Goal: Task Accomplishment & Management: Use online tool/utility

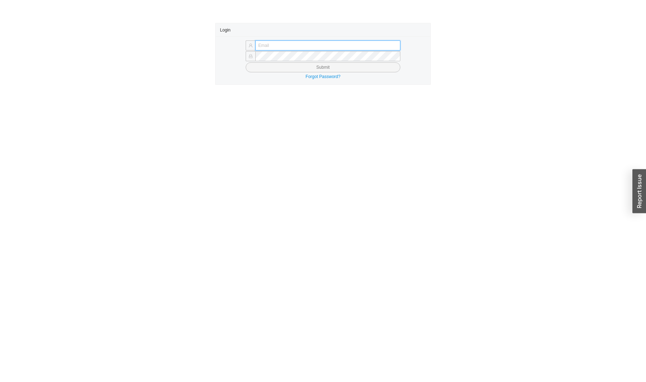
type input "[EMAIL_ADDRESS][DOMAIN_NAME]"
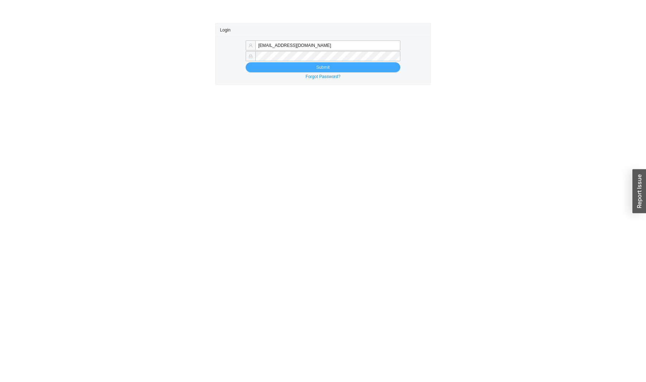
click at [287, 67] on button "Submit" at bounding box center [322, 67] width 154 height 10
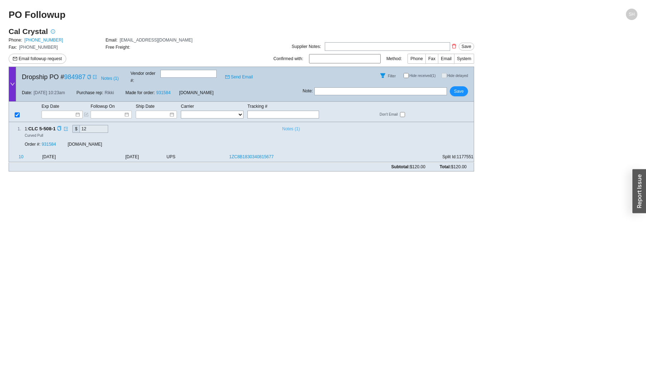
click at [285, 125] on span "Notes ( 1 )" at bounding box center [291, 128] width 18 height 7
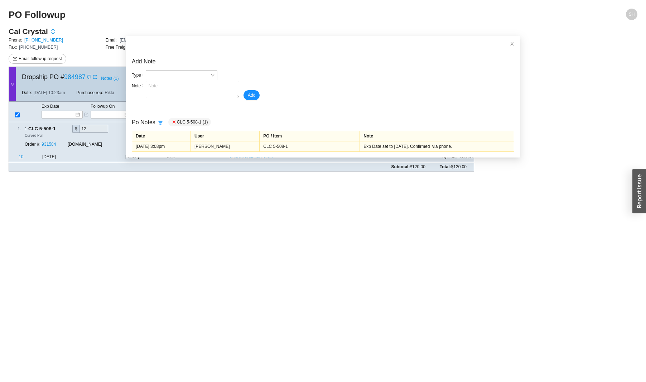
click at [158, 122] on icon "filter" at bounding box center [160, 123] width 4 height 4
click at [147, 155] on div "PO (1)" at bounding box center [152, 154] width 38 height 7
click at [139, 157] on div "PO (1)" at bounding box center [152, 154] width 38 height 7
click at [137, 155] on input "checkbox" at bounding box center [135, 153] width 5 height 5
checkbox input "true"
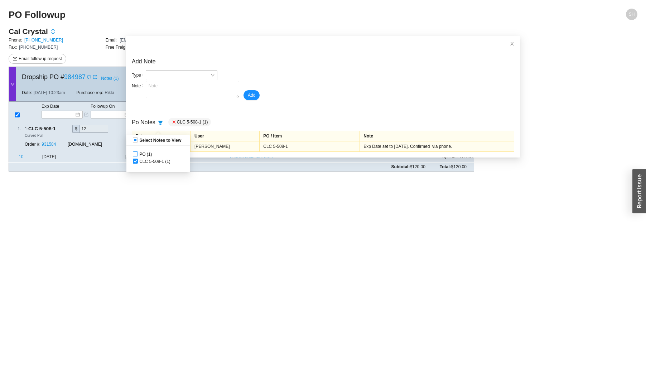
checkbox input "true"
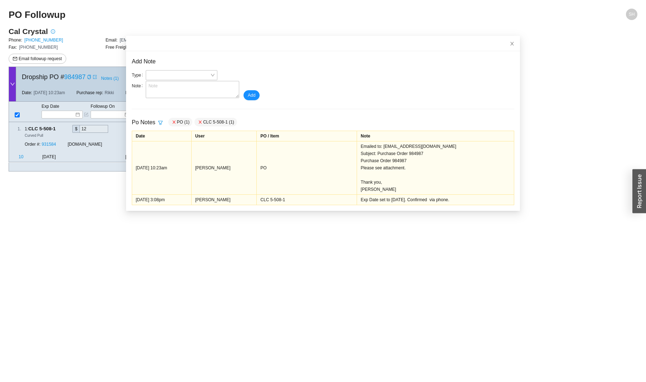
click at [303, 79] on div "Type Note Add" at bounding box center [323, 85] width 382 height 30
click at [509, 45] on icon "close" at bounding box center [511, 43] width 5 height 5
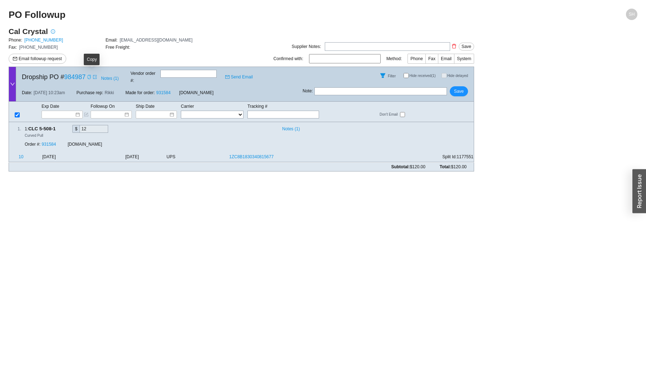
click at [91, 78] on div "Copy" at bounding box center [89, 76] width 4 height 7
click at [117, 80] on span "Notes ( 1 )" at bounding box center [110, 78] width 18 height 7
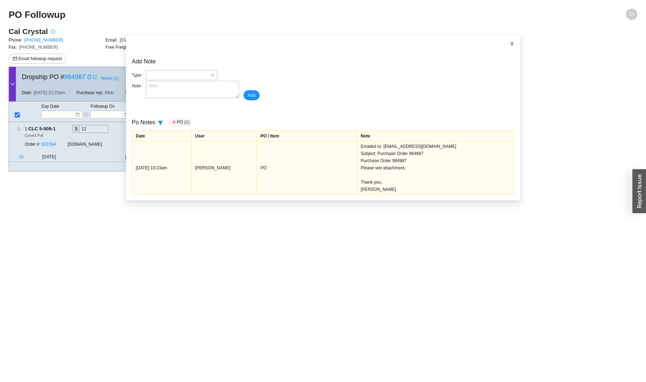
click at [509, 45] on icon "close" at bounding box center [511, 43] width 5 height 5
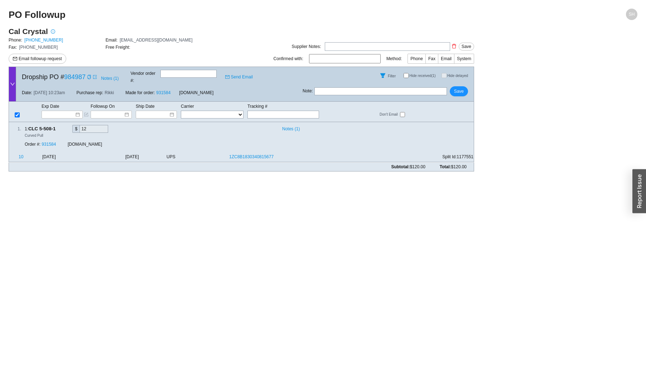
click at [242, 229] on main "PO Followup SH Cal Crystal Phone: 800-966-9994 Email: cal-crystal@earthlink.net…" at bounding box center [323, 195] width 628 height 373
click at [347, 203] on main "PO Followup SH Cal Crystal Phone: 800-966-9994 Email: cal-crystal@earthlink.net…" at bounding box center [323, 195] width 628 height 373
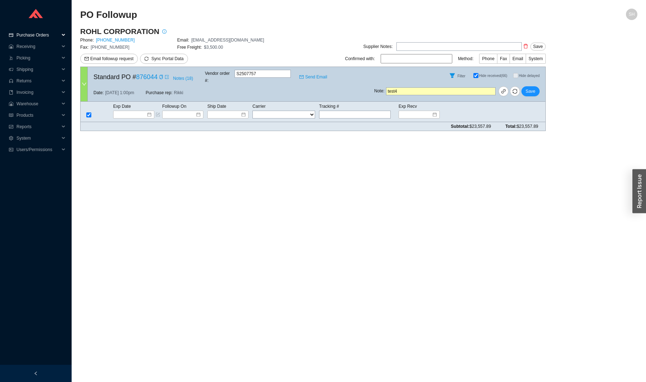
click at [49, 37] on span "Purchase Orders" at bounding box center [37, 34] width 43 height 11
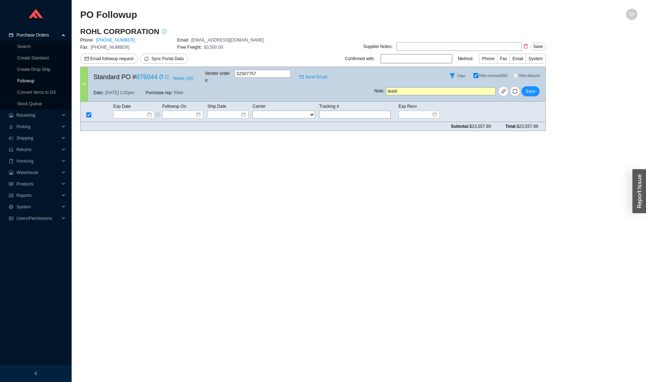
click at [34, 81] on link "Followup" at bounding box center [25, 80] width 17 height 5
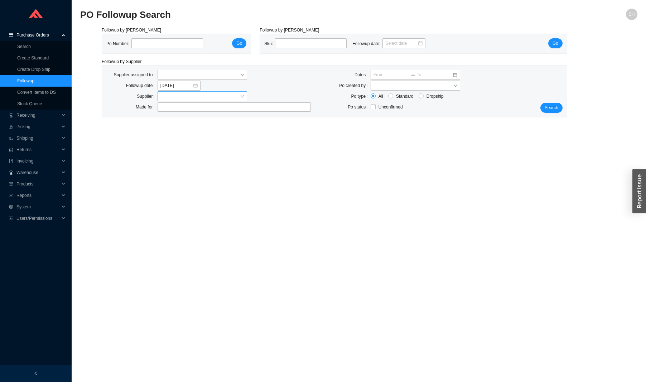
click at [165, 94] on input "search" at bounding box center [199, 96] width 79 height 9
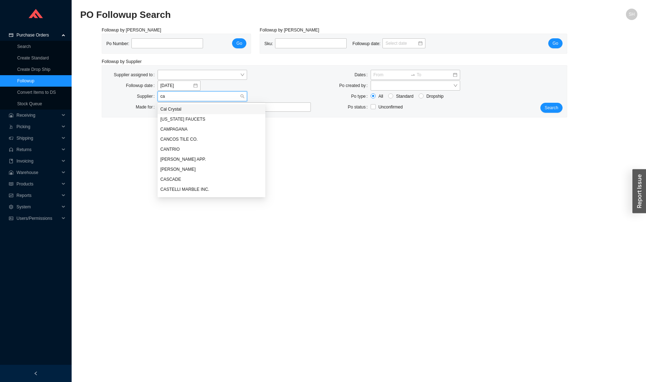
type input "cal"
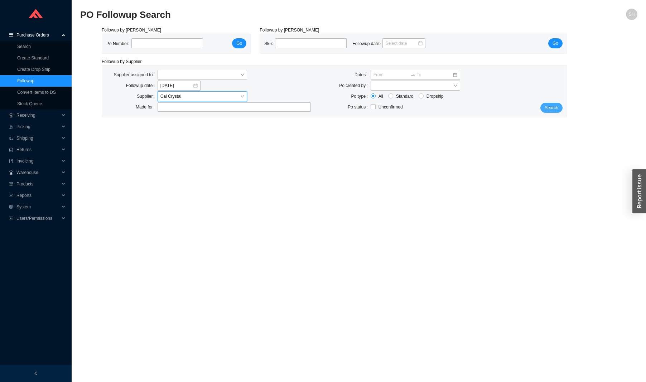
click at [557, 111] on button "Search" at bounding box center [551, 108] width 22 height 10
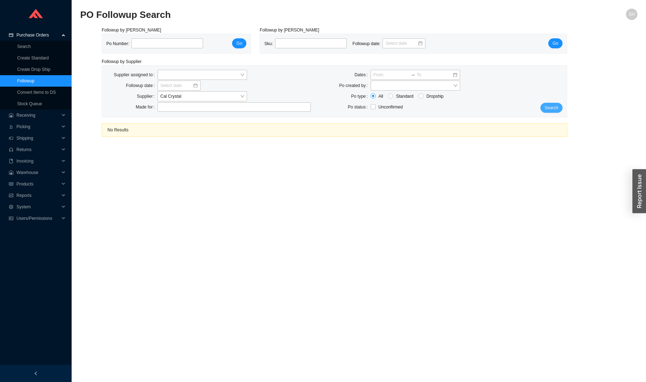
click at [554, 103] on button "Search" at bounding box center [551, 108] width 22 height 10
click at [215, 95] on span "Cal Crystal" at bounding box center [202, 96] width 84 height 9
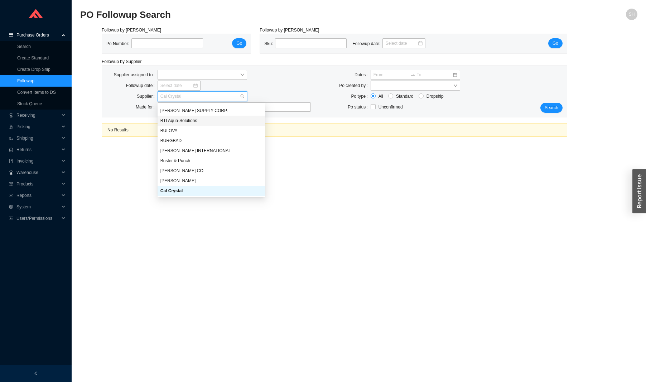
click at [209, 125] on div "BTI Aqua-Solutions" at bounding box center [211, 121] width 108 height 10
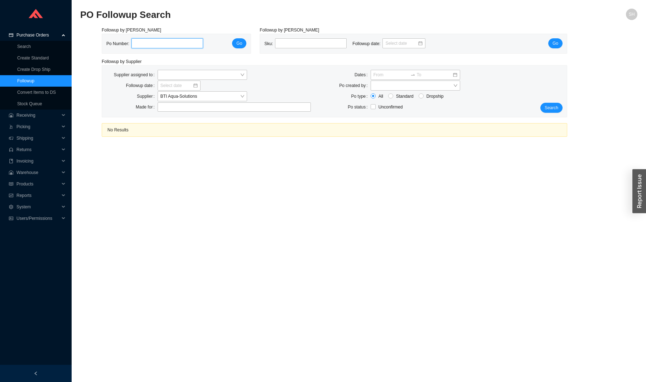
click at [156, 43] on input "tel" at bounding box center [167, 43] width 72 height 10
type input "984987"
click at [237, 42] on span "Go" at bounding box center [239, 43] width 6 height 7
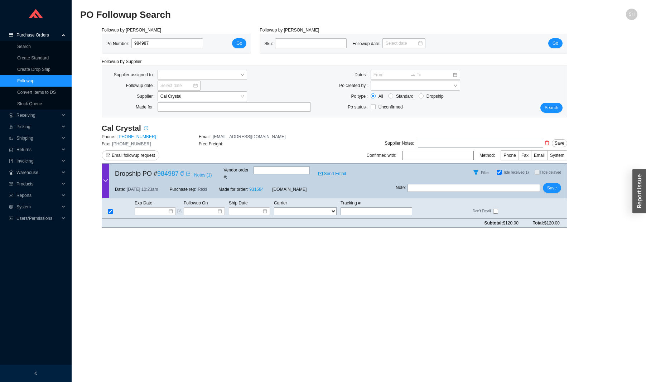
click at [490, 171] on div "Filter Hide received (1) Hide delayed" at bounding box center [480, 172] width 171 height 17
click at [496, 171] on input "Hide received (1)" at bounding box center [498, 172] width 5 height 5
checkbox input "false"
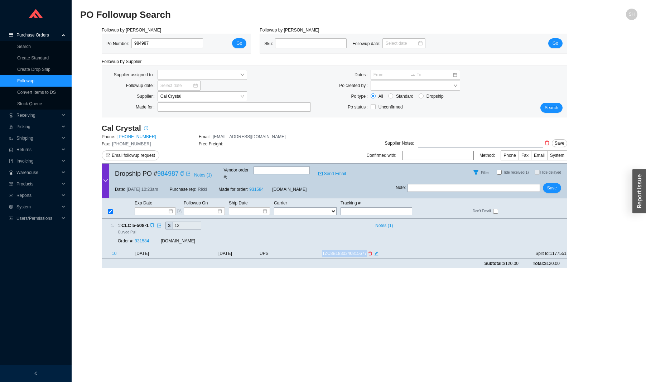
drag, startPoint x: 318, startPoint y: 247, endPoint x: 374, endPoint y: 249, distance: 55.5
click at [374, 250] on tr "10 8/25/2025 8/21/2025 UPS 1ZC8B1830340815677 Split Id: 1177551" at bounding box center [334, 254] width 464 height 9
copy tr "1ZC8B1830340815677"
click at [207, 181] on div "Date: 8/11/25 10:23am Purchase rep: Rikki Made for order: 931584 QualityBath.com" at bounding box center [252, 189] width 286 height 17
click at [207, 174] on span "Notes ( 1 )" at bounding box center [203, 174] width 18 height 7
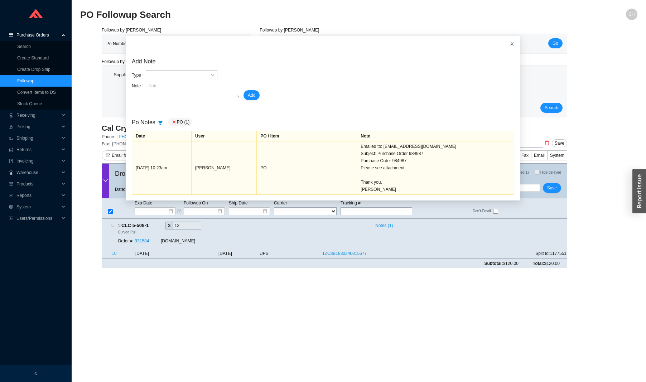
click at [510, 45] on icon "close" at bounding box center [512, 44] width 4 height 4
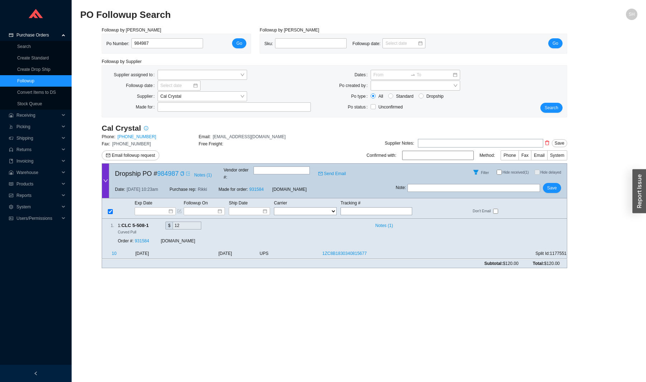
click at [190, 174] on link at bounding box center [188, 173] width 4 height 7
click at [34, 78] on link "Followup" at bounding box center [25, 80] width 17 height 5
type input "8/22/2025"
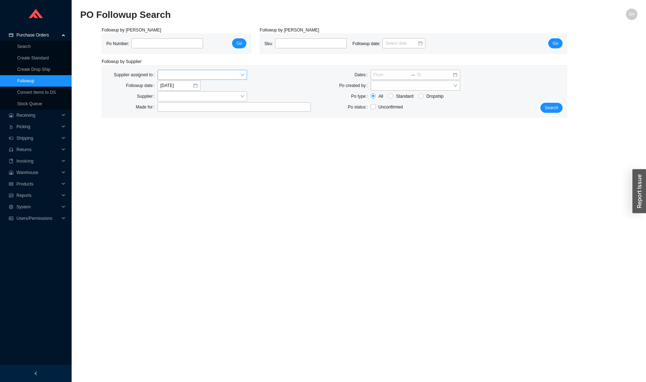
click at [165, 73] on input "search" at bounding box center [199, 74] width 79 height 9
click at [220, 126] on div "Tziporah Jakobovits" at bounding box center [202, 128] width 84 height 6
click at [550, 110] on span "Search" at bounding box center [551, 107] width 14 height 7
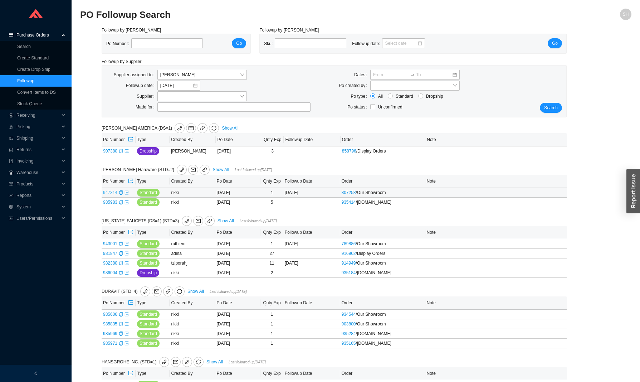
click at [107, 195] on link "947314" at bounding box center [110, 192] width 14 height 5
type input "947314"
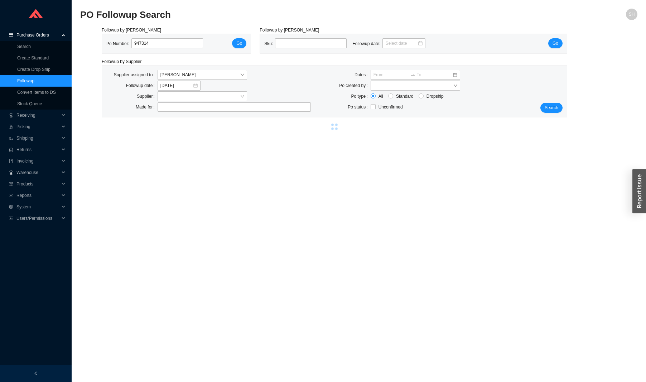
select select "2"
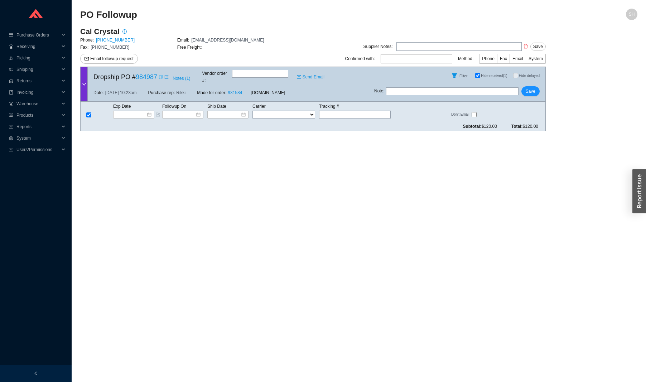
click at [162, 76] on icon "copy" at bounding box center [160, 77] width 3 height 4
